Goal: Task Accomplishment & Management: Manage account settings

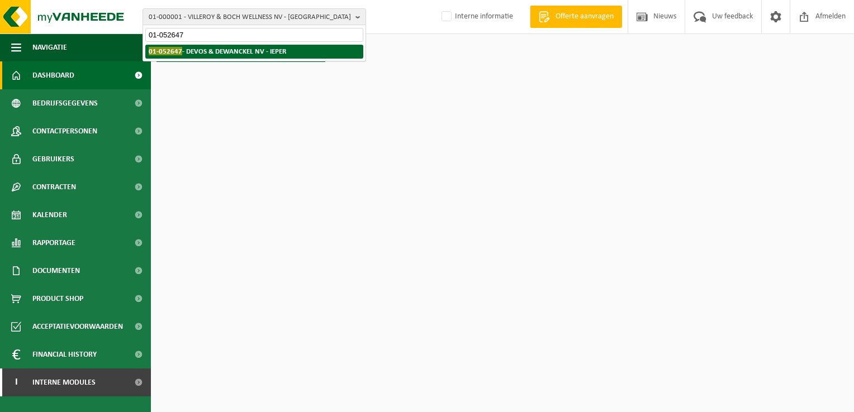
type input "01-052647"
click at [203, 53] on strong "01-052647 - DEVOS & DEWANCKEL NV - IEPER" at bounding box center [217, 51] width 137 height 8
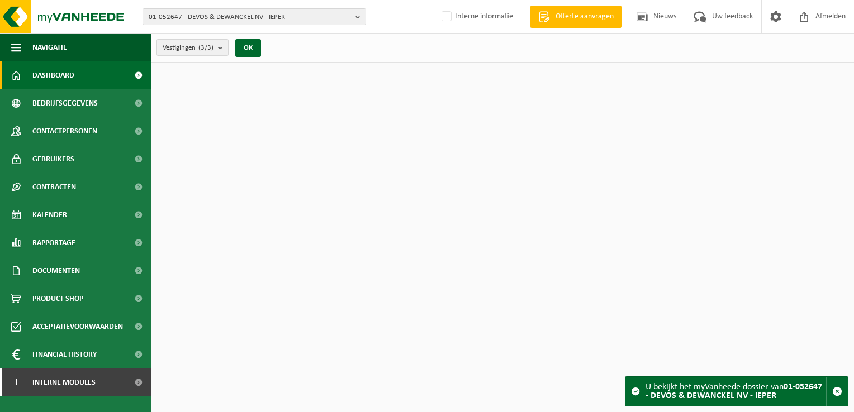
click at [188, 50] on span "Vestigingen (3/3)" at bounding box center [188, 48] width 51 height 17
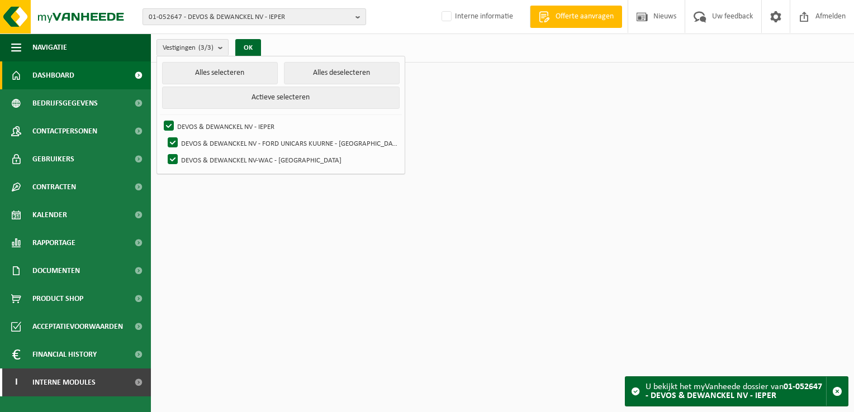
click at [192, 13] on span "01-052647 - DEVOS & DEWANCKEL NV - IEPER" at bounding box center [250, 17] width 202 height 17
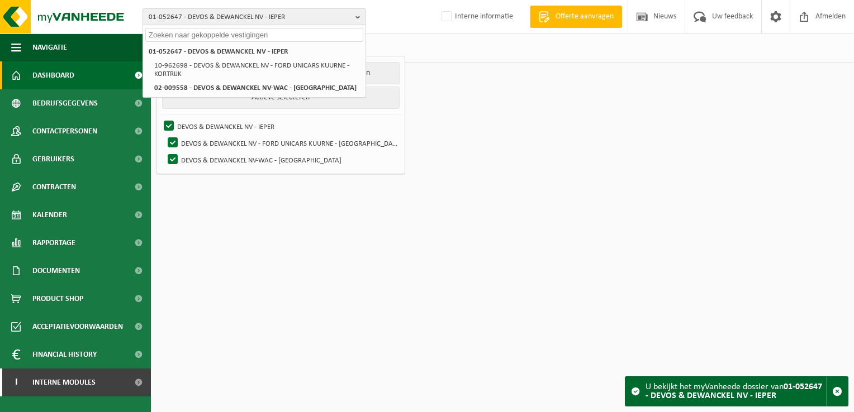
paste input "10-989762"
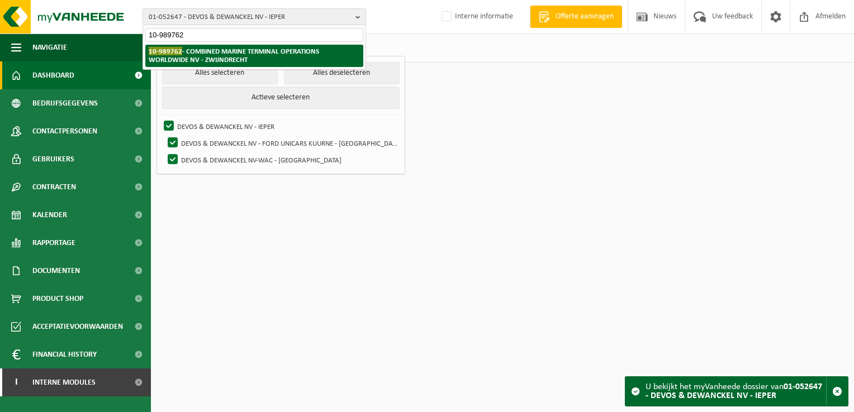
type input "10-989762"
click at [203, 51] on strong "10-989762 - COMBINED MARINE TERMINAL OPERATIONS WORLDWIDE NV - ZWIJNDRECHT" at bounding box center [234, 55] width 170 height 17
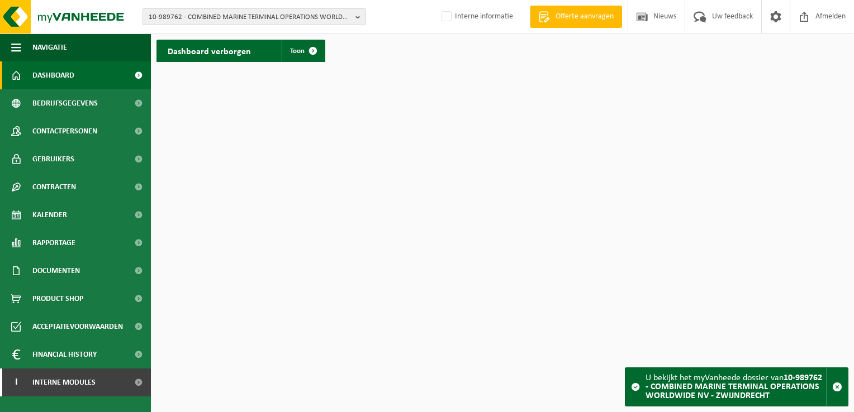
click at [257, 20] on span "10-989762 - COMBINED MARINE TERMINAL OPERATIONS WORLDWIDE NV - ZWIJNDRECHT" at bounding box center [250, 17] width 202 height 17
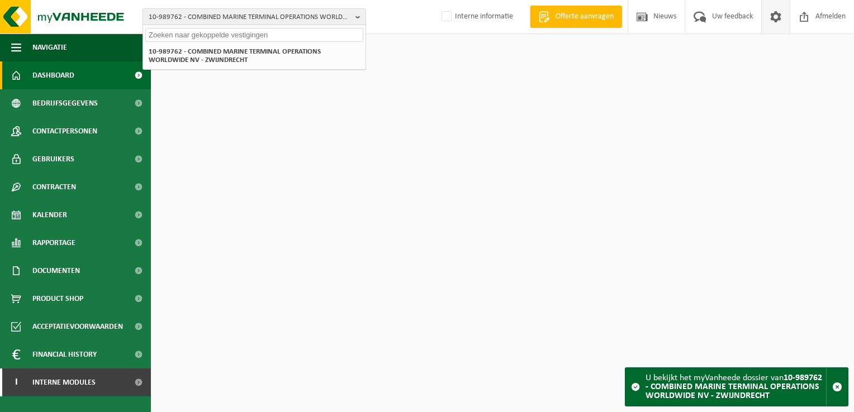
click at [776, 22] on span at bounding box center [775, 16] width 17 height 33
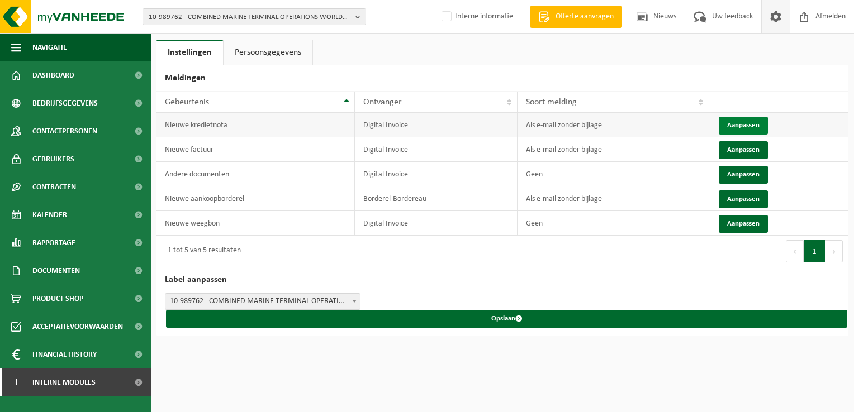
click at [736, 128] on button "Aanpassen" at bounding box center [743, 126] width 49 height 18
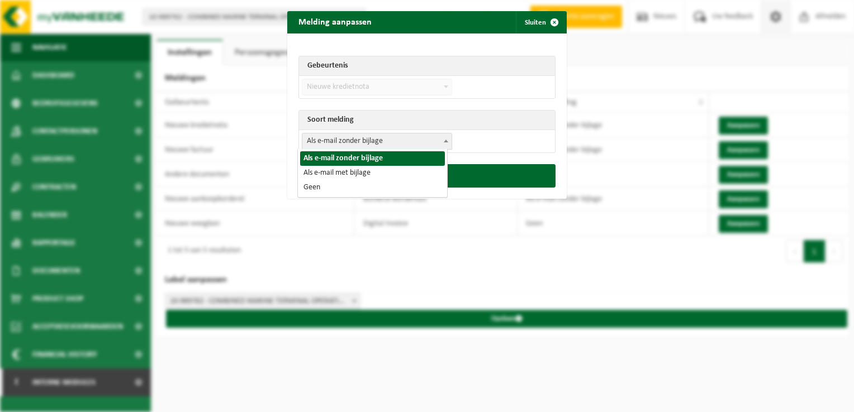
click at [390, 141] on span "Als e-mail zonder bijlage" at bounding box center [376, 142] width 149 height 16
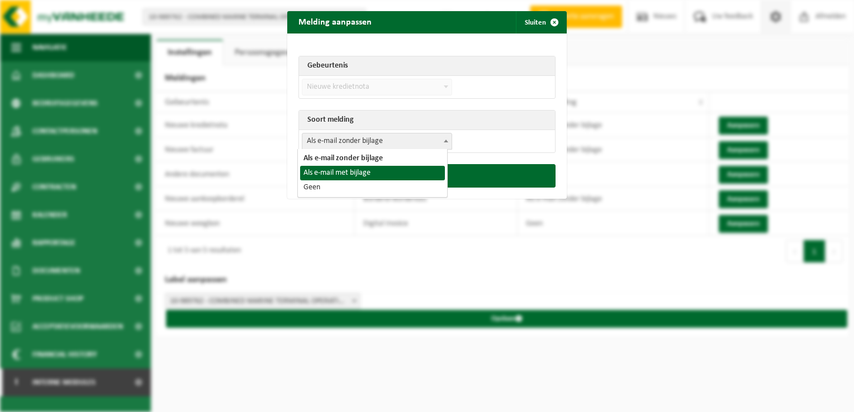
select select "3"
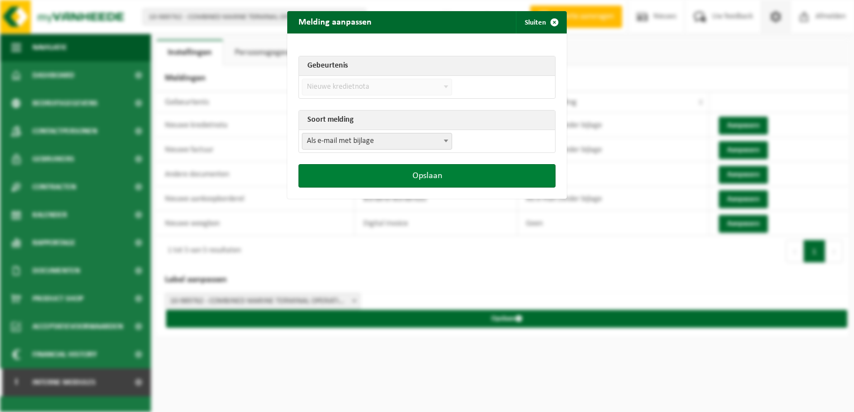
click at [398, 178] on button "Opslaan" at bounding box center [426, 175] width 257 height 23
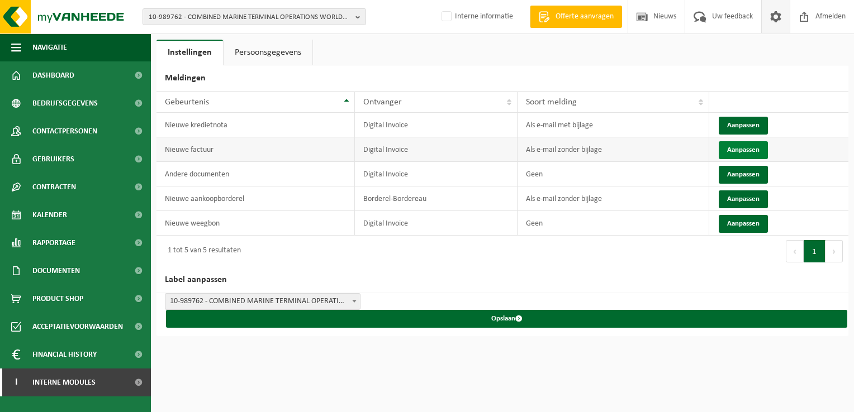
click at [735, 149] on button "Aanpassen" at bounding box center [743, 150] width 49 height 18
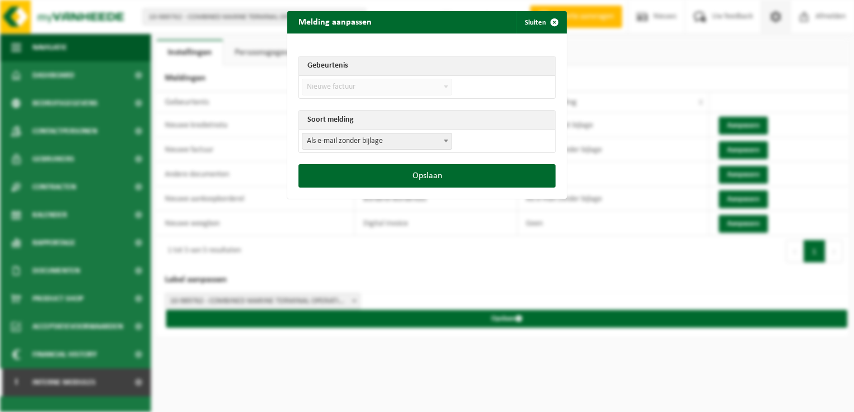
click at [353, 142] on span "Als e-mail zonder bijlage" at bounding box center [376, 142] width 149 height 16
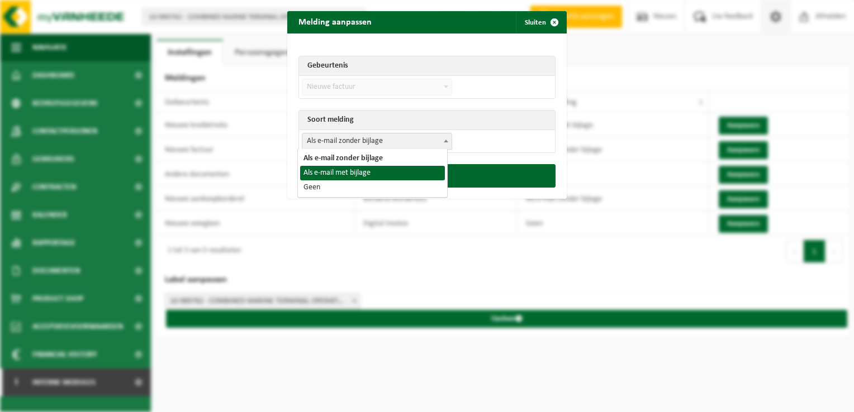
select select "3"
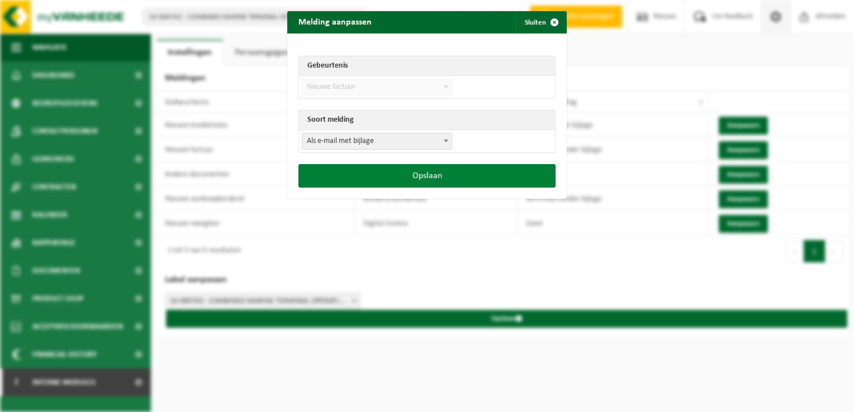
click at [417, 177] on button "Opslaan" at bounding box center [426, 175] width 257 height 23
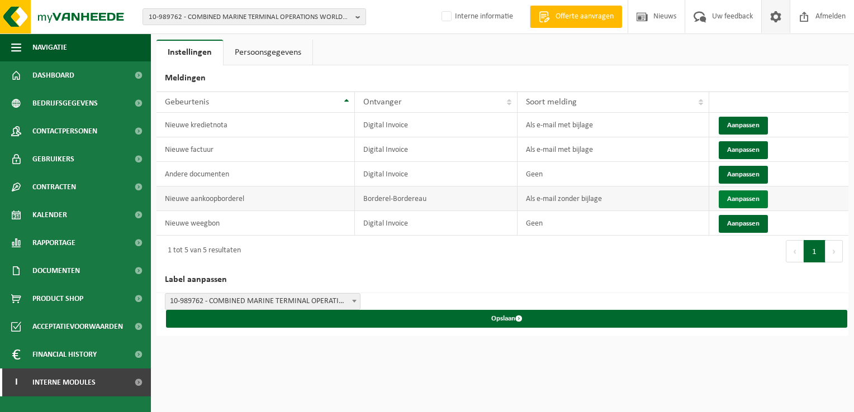
click at [740, 198] on button "Aanpassen" at bounding box center [743, 200] width 49 height 18
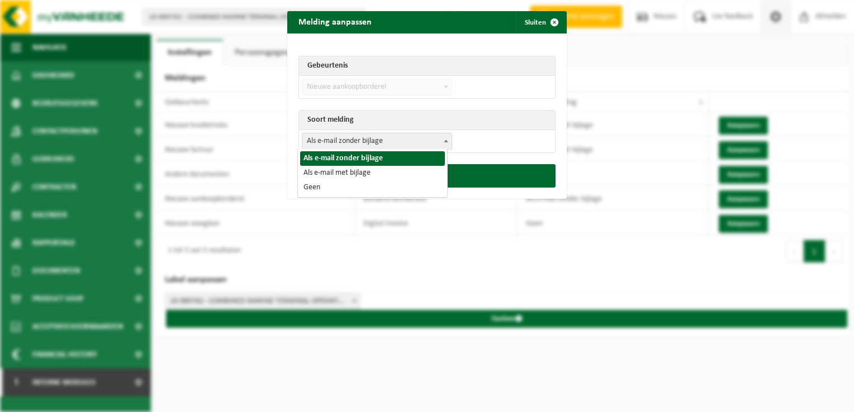
click at [365, 135] on span "Als e-mail zonder bijlage" at bounding box center [376, 142] width 149 height 16
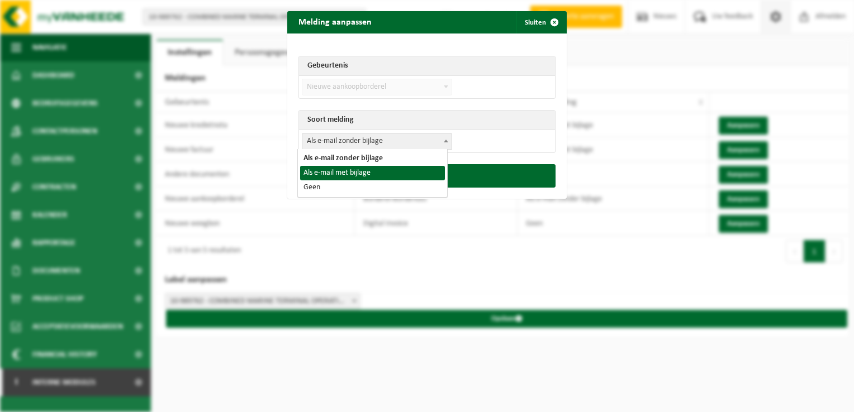
select select "3"
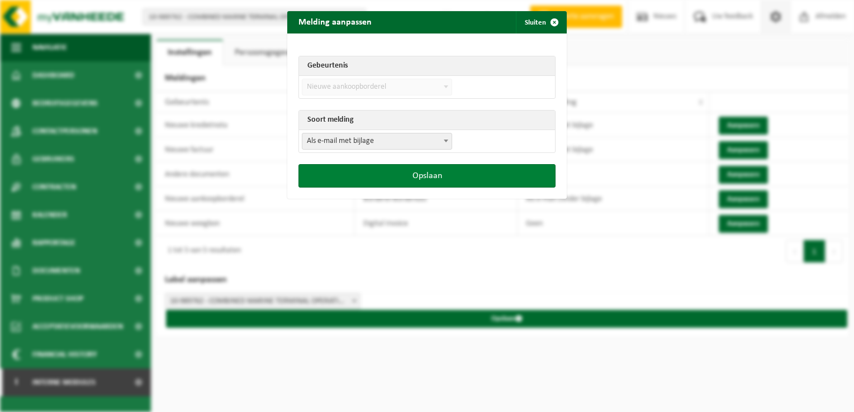
click at [378, 175] on button "Opslaan" at bounding box center [426, 175] width 257 height 23
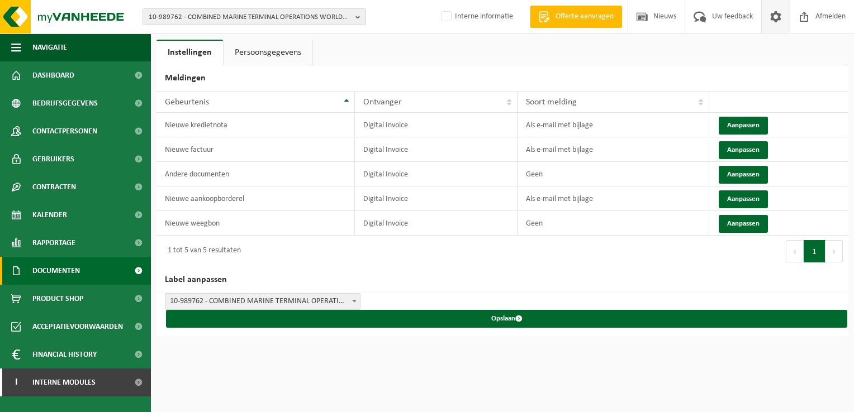
click at [55, 264] on span "Documenten" at bounding box center [55, 271] width 47 height 28
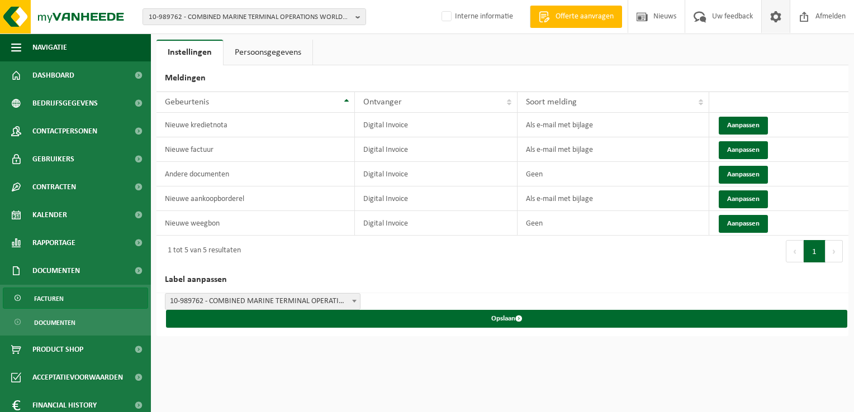
click at [60, 304] on span "Facturen" at bounding box center [49, 298] width 30 height 21
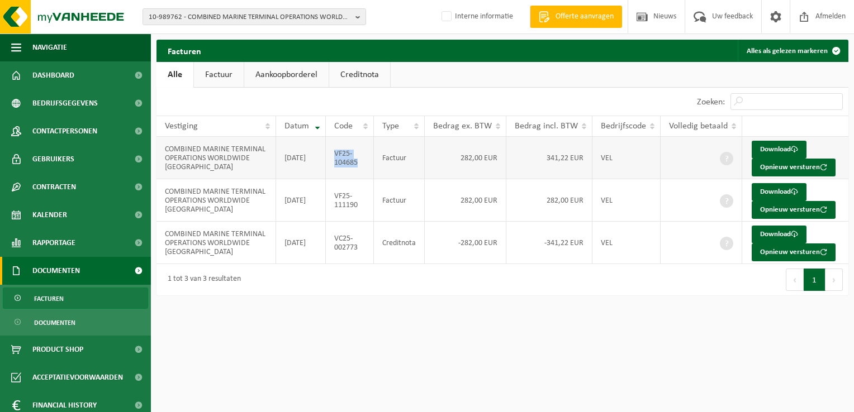
drag, startPoint x: 365, startPoint y: 164, endPoint x: 337, endPoint y: 157, distance: 28.9
click at [337, 157] on td "VF25-104685" at bounding box center [350, 158] width 48 height 42
copy td "VF25-104685"
click at [772, 15] on span at bounding box center [775, 16] width 17 height 33
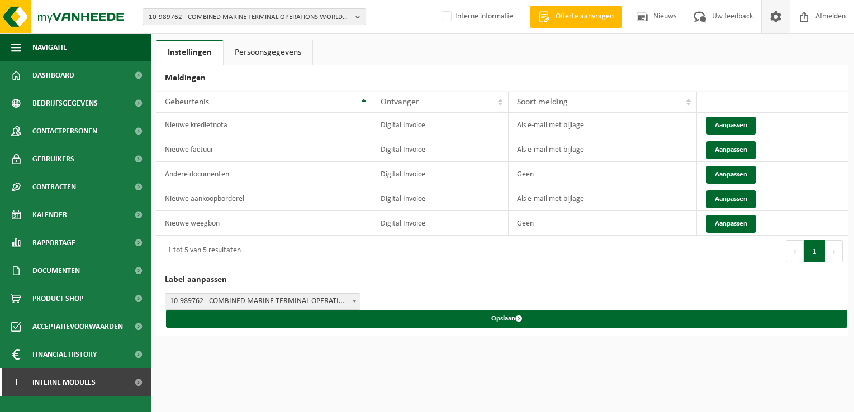
click at [222, 19] on span "10-989762 - COMBINED MARINE TERMINAL OPERATIONS WORLDWIDE NV - ZWIJNDRECHT" at bounding box center [250, 17] width 202 height 17
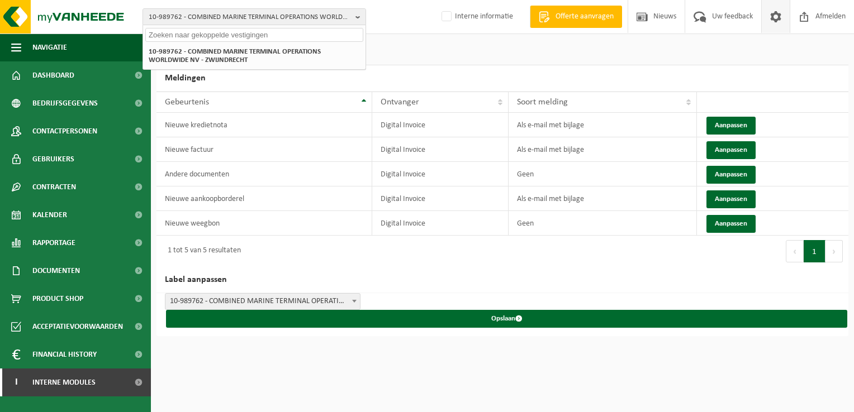
paste input "01-086529"
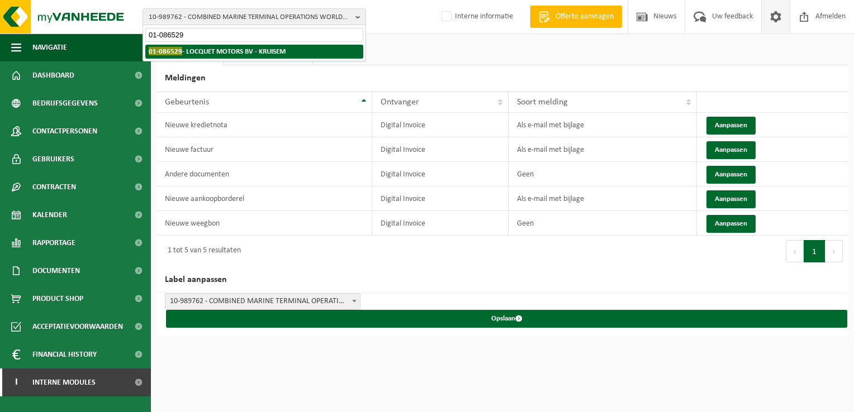
type input "01-086529"
click at [212, 49] on strong "01-086529 - LOCQUET MOTORS BV - KRUISEM" at bounding box center [217, 51] width 137 height 8
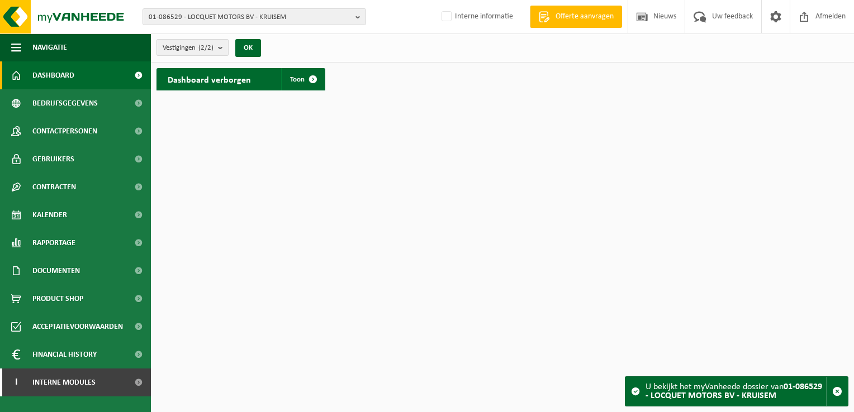
click at [182, 47] on span "Vestigingen (2/2)" at bounding box center [188, 48] width 51 height 17
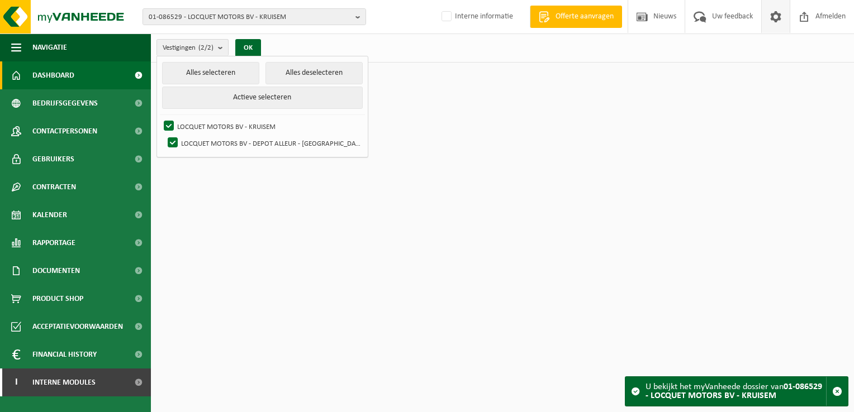
click at [771, 13] on span at bounding box center [775, 16] width 17 height 33
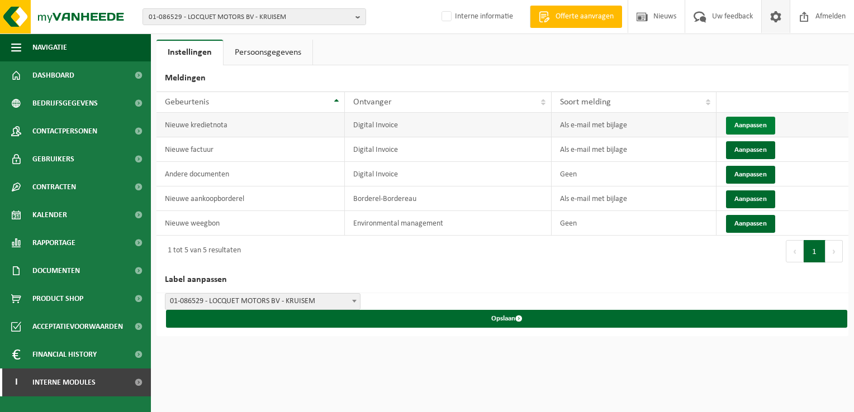
click at [747, 124] on button "Aanpassen" at bounding box center [750, 126] width 49 height 18
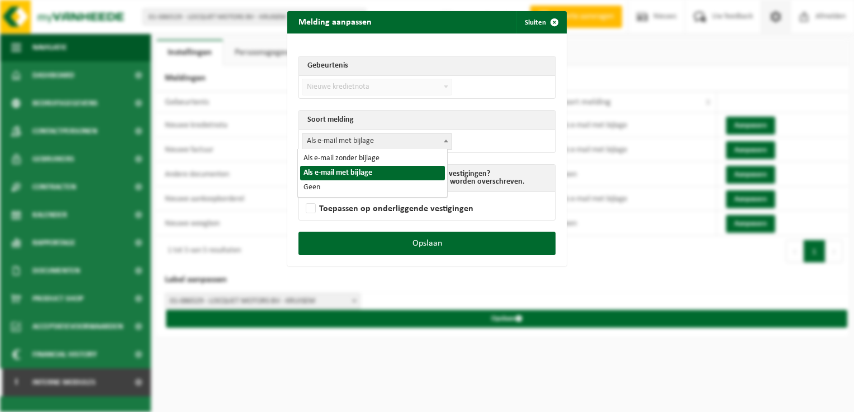
click at [374, 148] on span "Als e-mail met bijlage" at bounding box center [376, 142] width 149 height 16
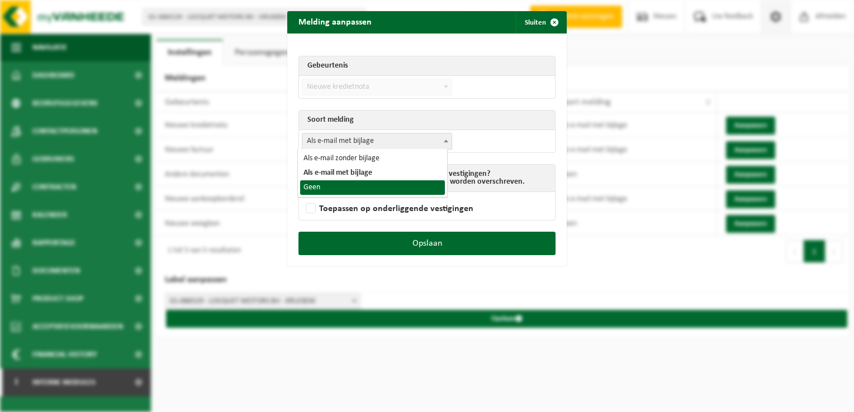
select select "1"
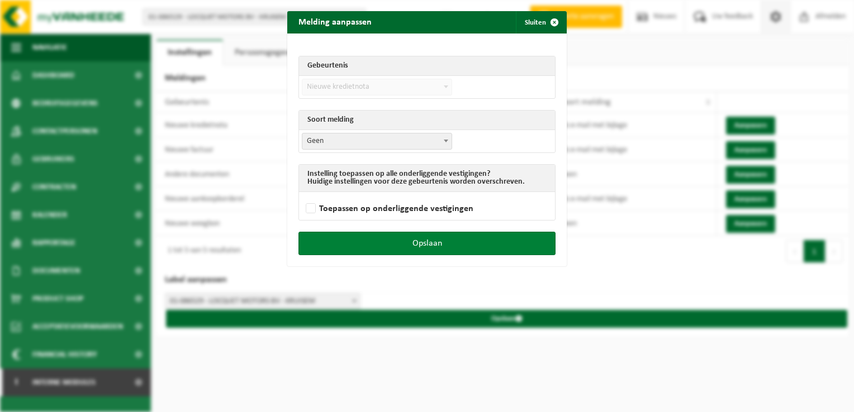
click at [447, 240] on button "Opslaan" at bounding box center [426, 243] width 257 height 23
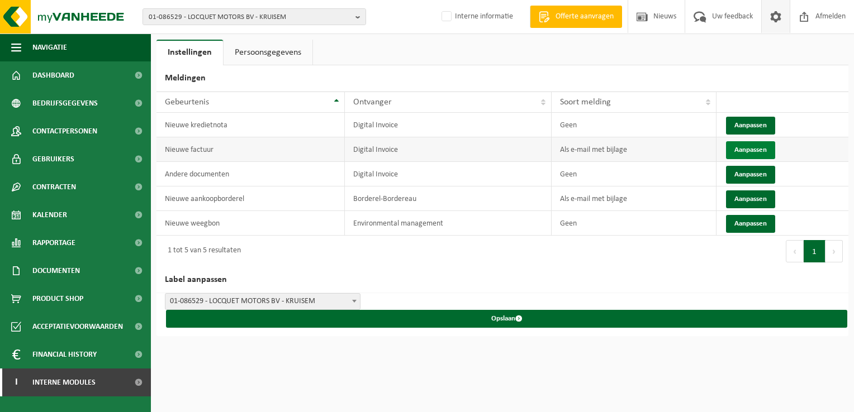
click at [744, 146] on button "Aanpassen" at bounding box center [750, 150] width 49 height 18
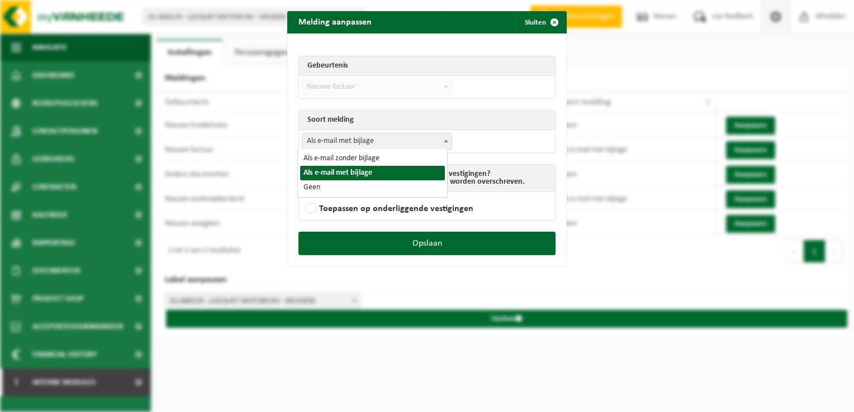
click at [386, 145] on span "Als e-mail met bijlage" at bounding box center [376, 142] width 149 height 16
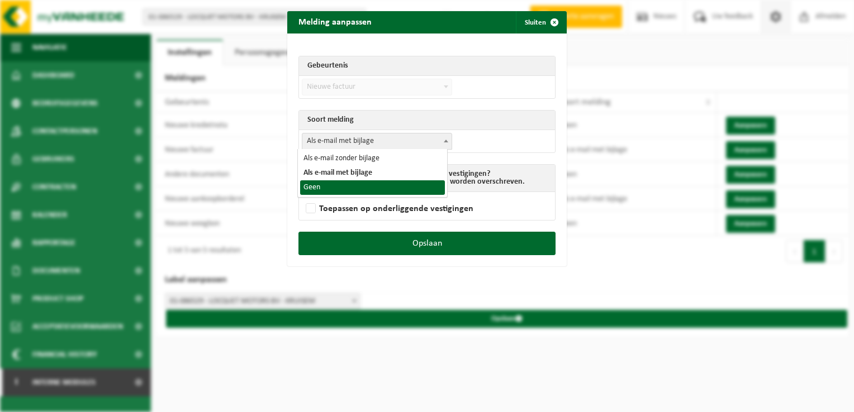
select select "1"
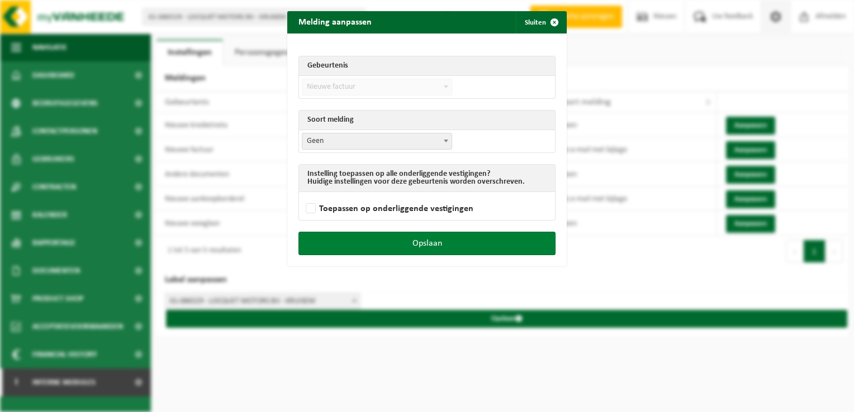
click at [467, 240] on button "Opslaan" at bounding box center [426, 243] width 257 height 23
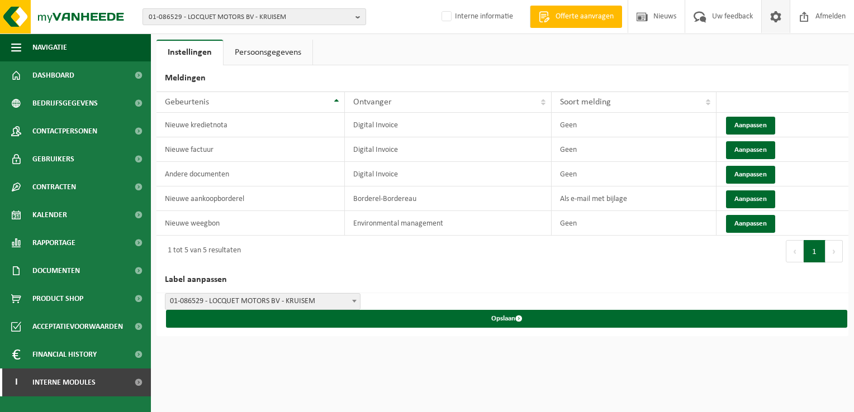
click at [262, 12] on span "01-086529 - LOCQUET MOTORS BV - KRUISEM" at bounding box center [250, 17] width 202 height 17
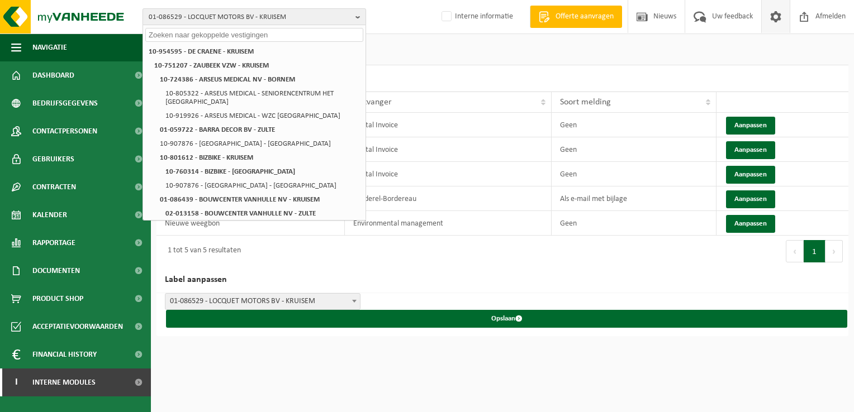
paste input "10-914549"
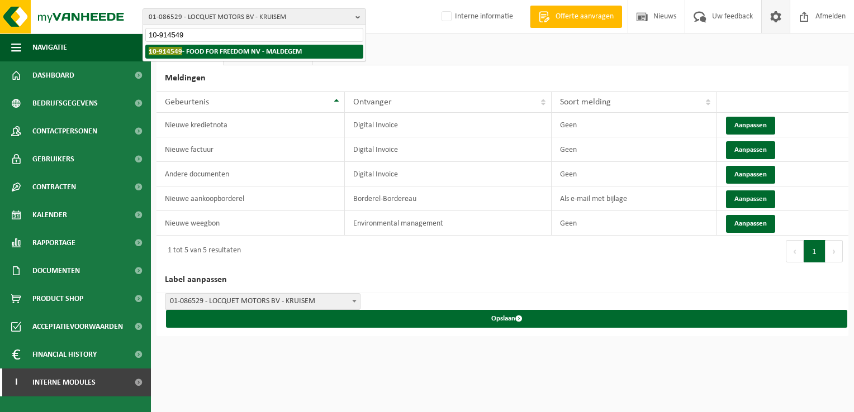
type input "10-914549"
click at [229, 54] on strong "10-914549 - FOOD FOR FREEDOM NV - MALDEGEM" at bounding box center [225, 51] width 153 height 8
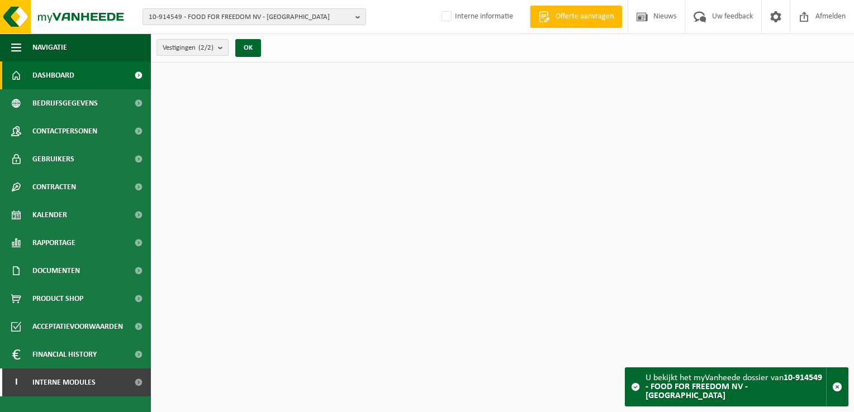
click at [217, 41] on button "Vestigingen (2/2)" at bounding box center [192, 47] width 72 height 17
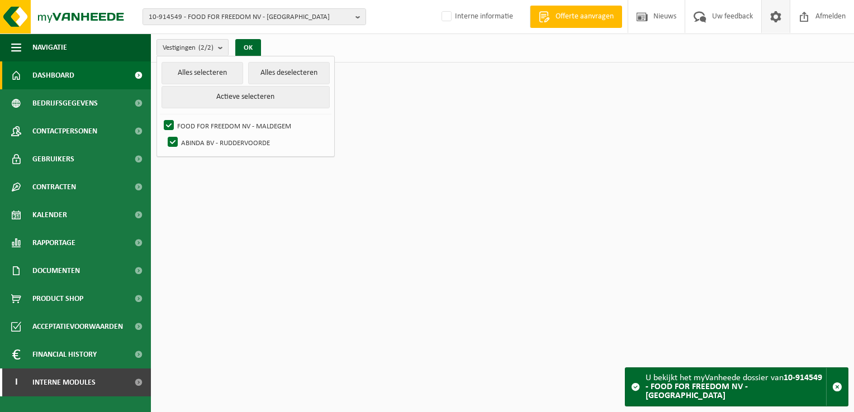
click at [777, 20] on span at bounding box center [775, 16] width 17 height 33
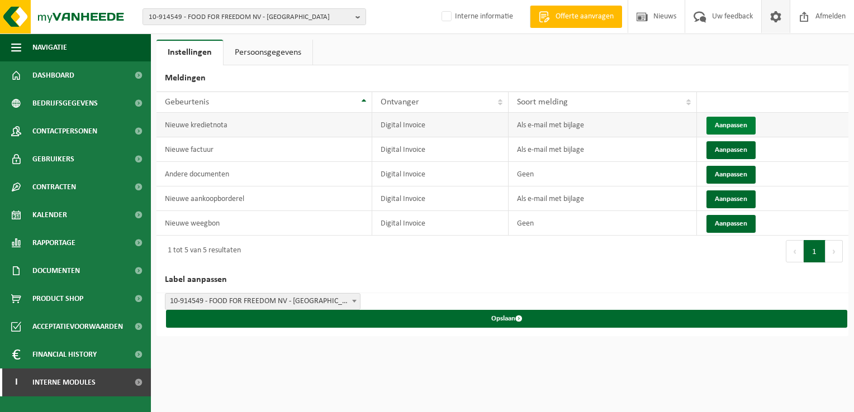
click at [727, 123] on button "Aanpassen" at bounding box center [730, 126] width 49 height 18
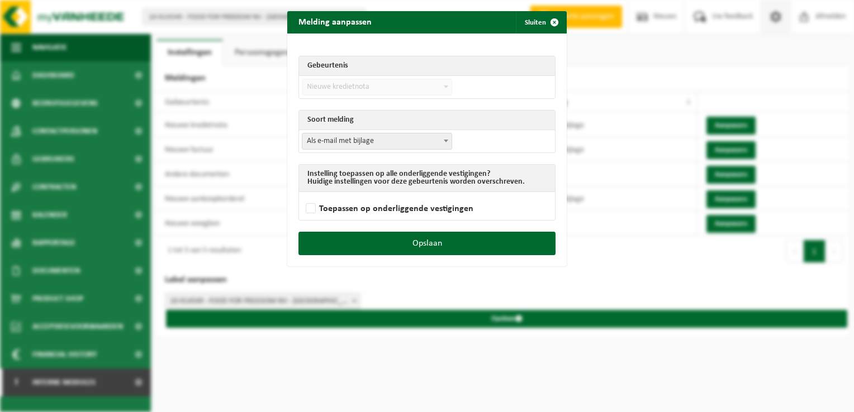
click at [346, 139] on span "Als e-mail met bijlage" at bounding box center [376, 142] width 149 height 16
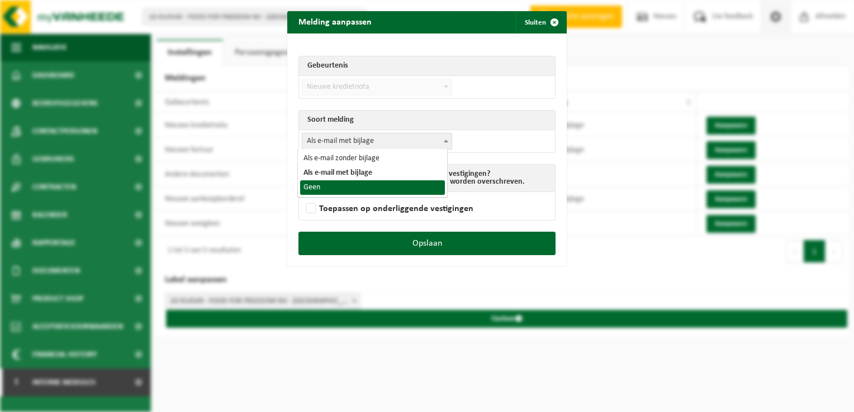
select select "1"
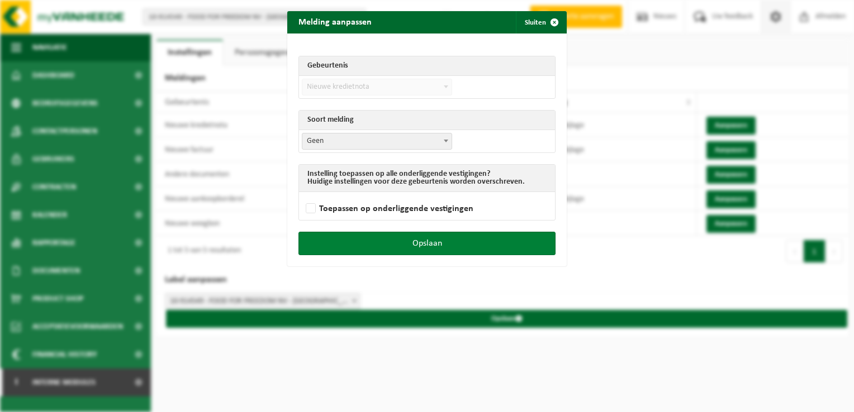
click at [467, 242] on button "Opslaan" at bounding box center [426, 243] width 257 height 23
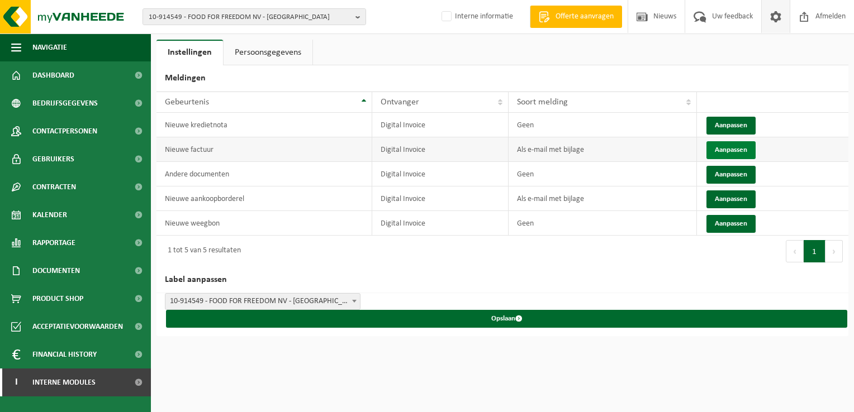
click at [724, 149] on button "Aanpassen" at bounding box center [730, 150] width 49 height 18
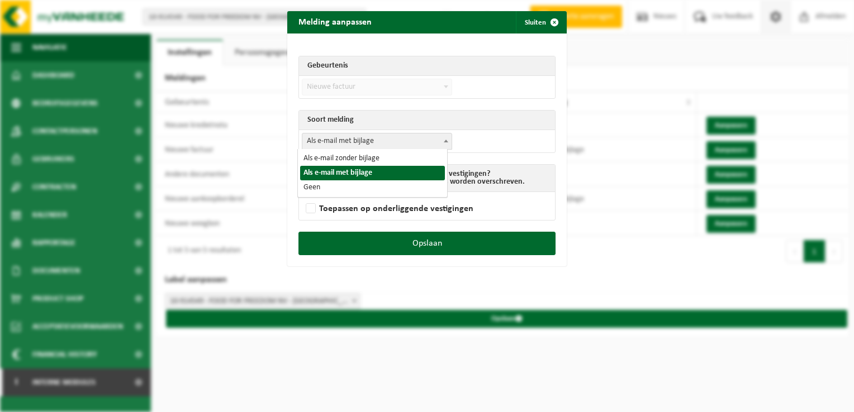
click at [363, 139] on span "Als e-mail met bijlage" at bounding box center [376, 142] width 149 height 16
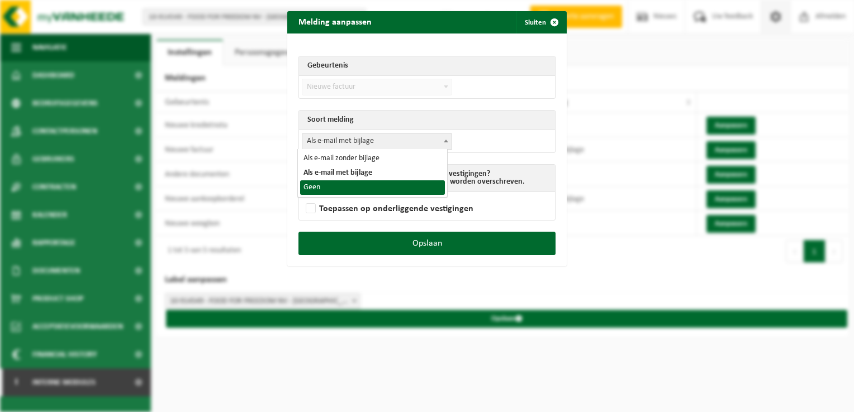
select select "1"
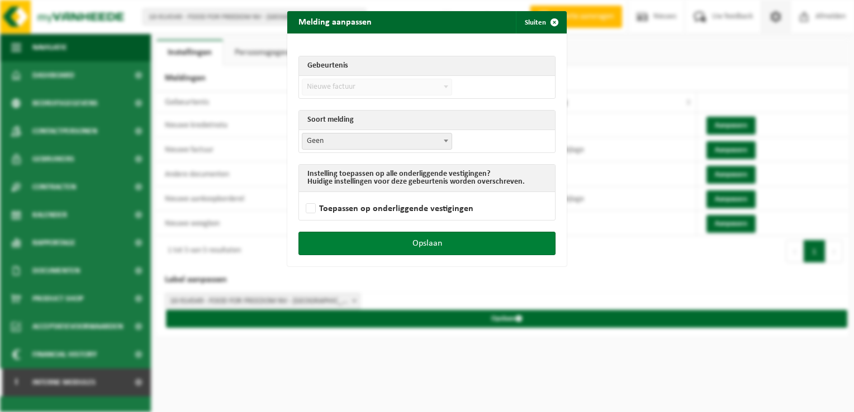
click at [457, 249] on button "Opslaan" at bounding box center [426, 243] width 257 height 23
